Goal: Task Accomplishment & Management: Manage account settings

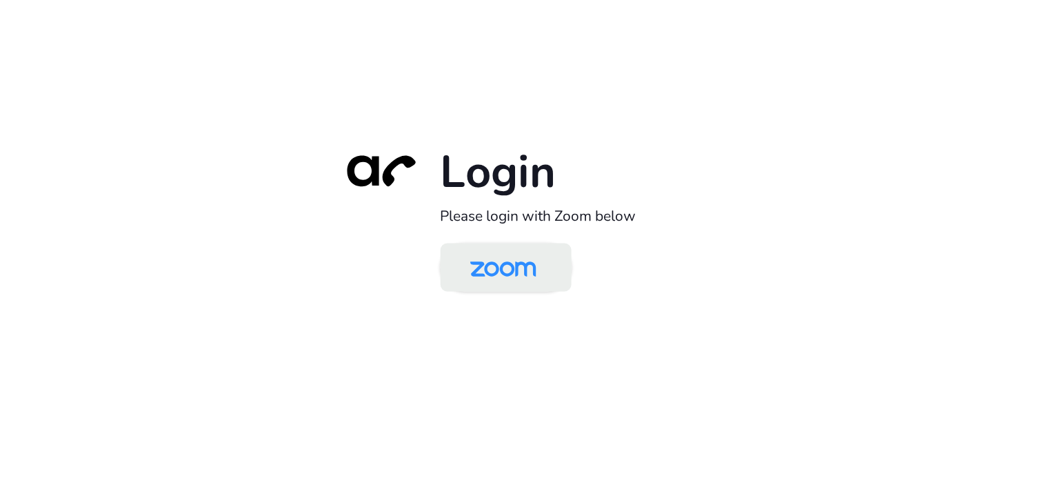
click at [520, 276] on img at bounding box center [503, 268] width 95 height 45
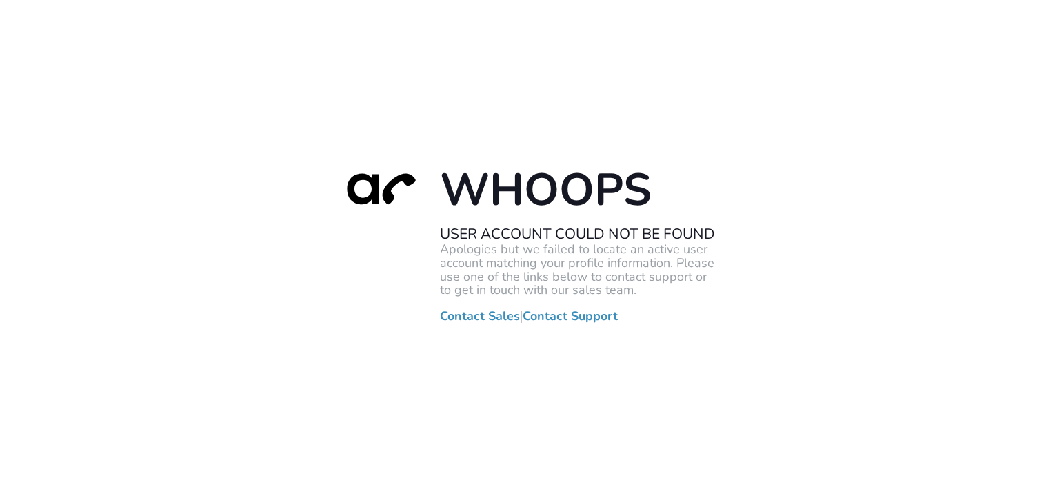
click at [246, 79] on div "Whoops User Account Could Not Be Found Apologies but we failed to locate an act…" at bounding box center [523, 242] width 1046 height 485
click at [250, 118] on div "Whoops User Account Could Not Be Found Apologies but we failed to locate an act…" at bounding box center [523, 242] width 1046 height 485
